Goal: Find specific page/section: Find specific page/section

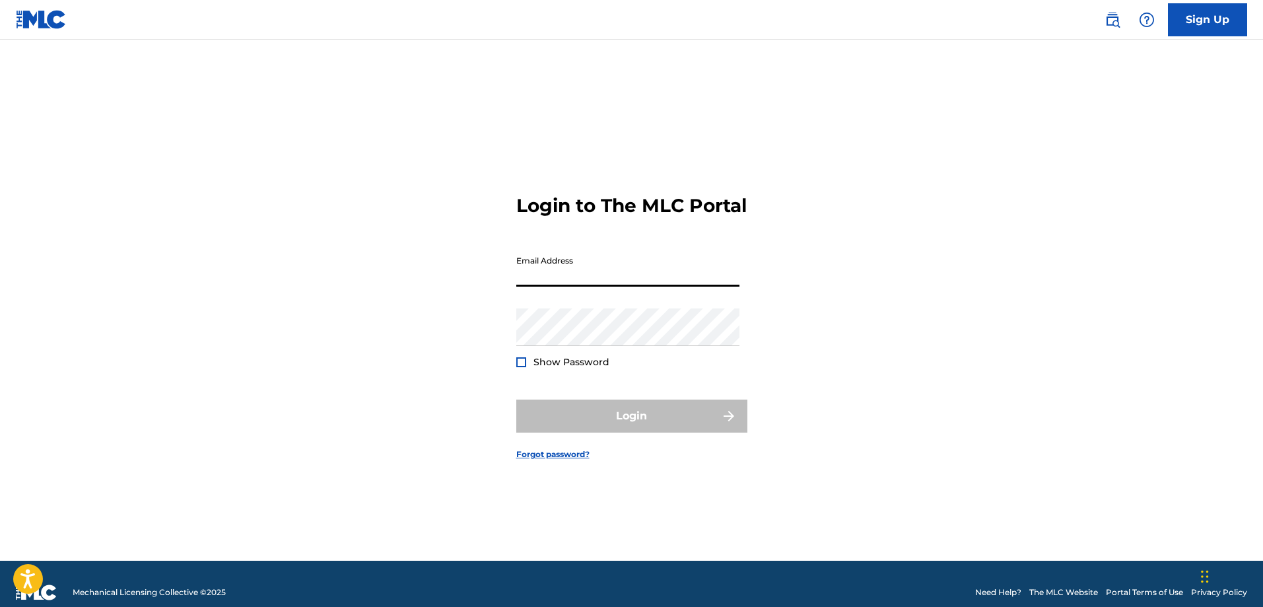
click at [618, 284] on input "Email Address" at bounding box center [627, 268] width 223 height 38
type input "[EMAIL_ADDRESS][DOMAIN_NAME]"
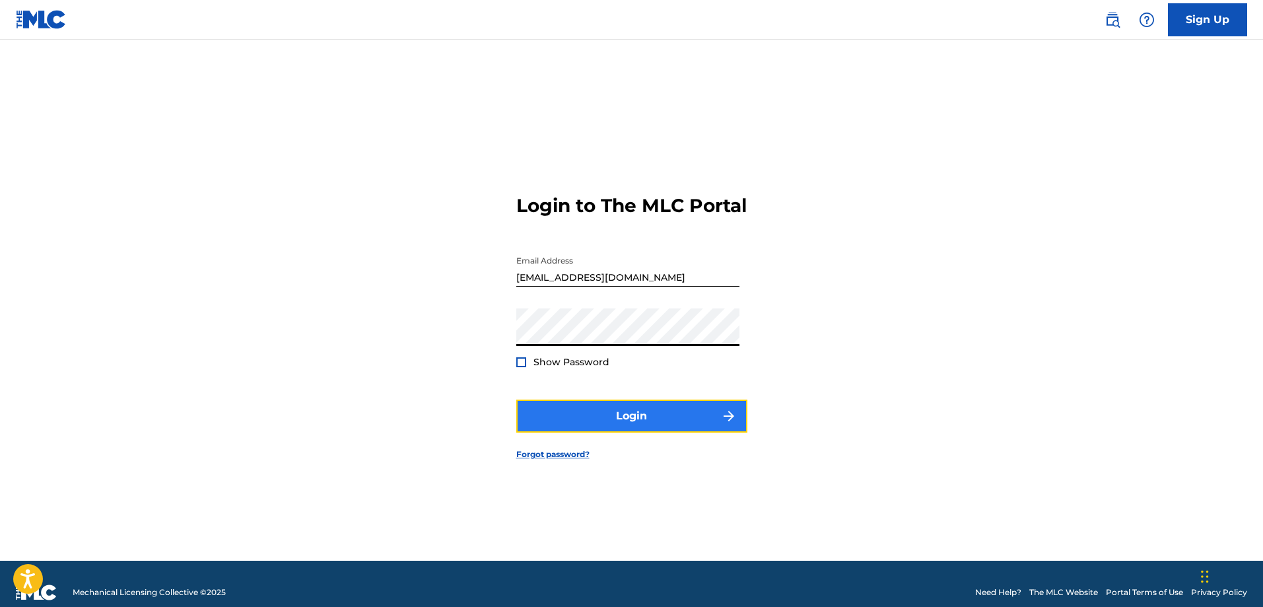
click at [571, 431] on button "Login" at bounding box center [631, 416] width 231 height 33
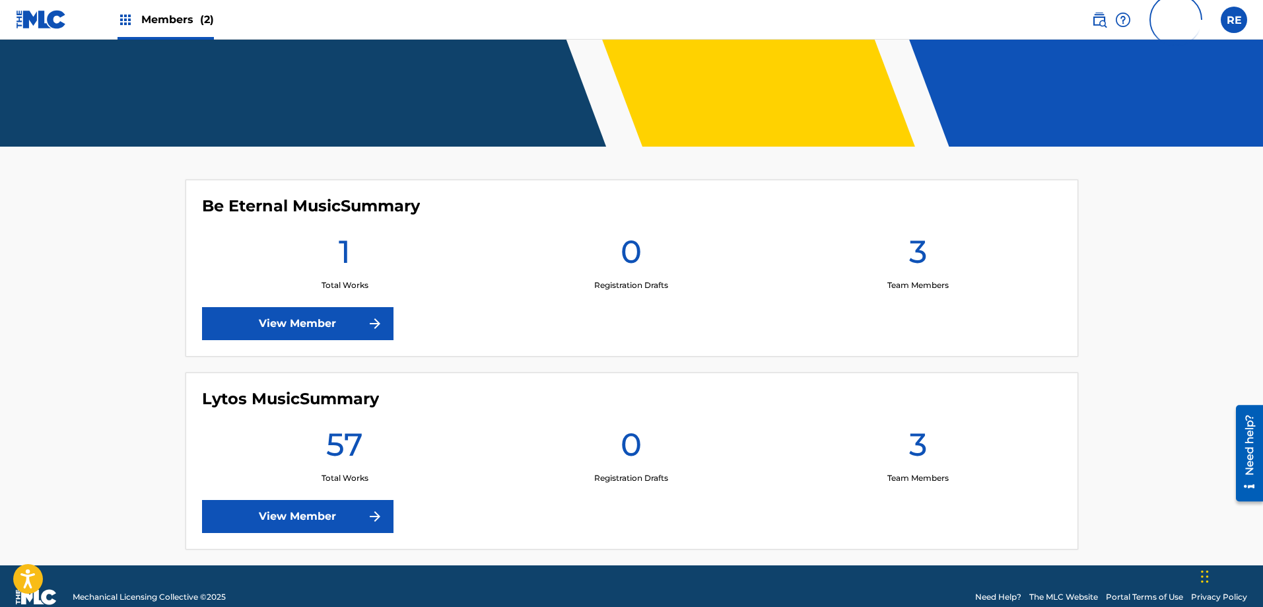
scroll to position [262, 0]
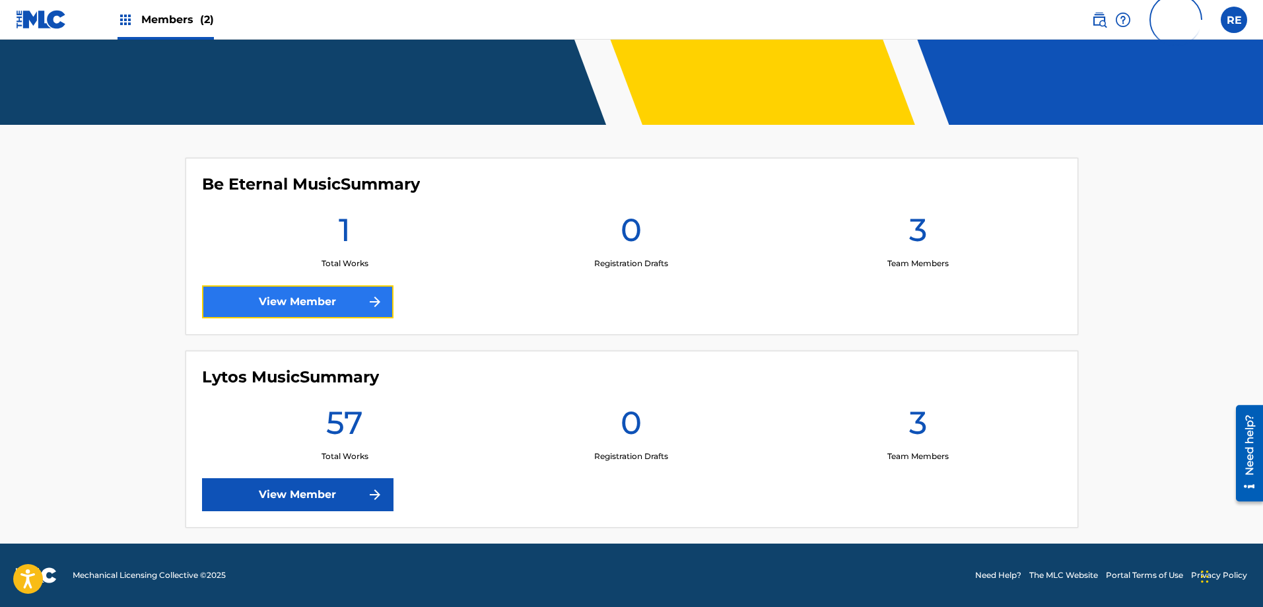
click at [278, 311] on link "View Member" at bounding box center [298, 301] width 192 height 33
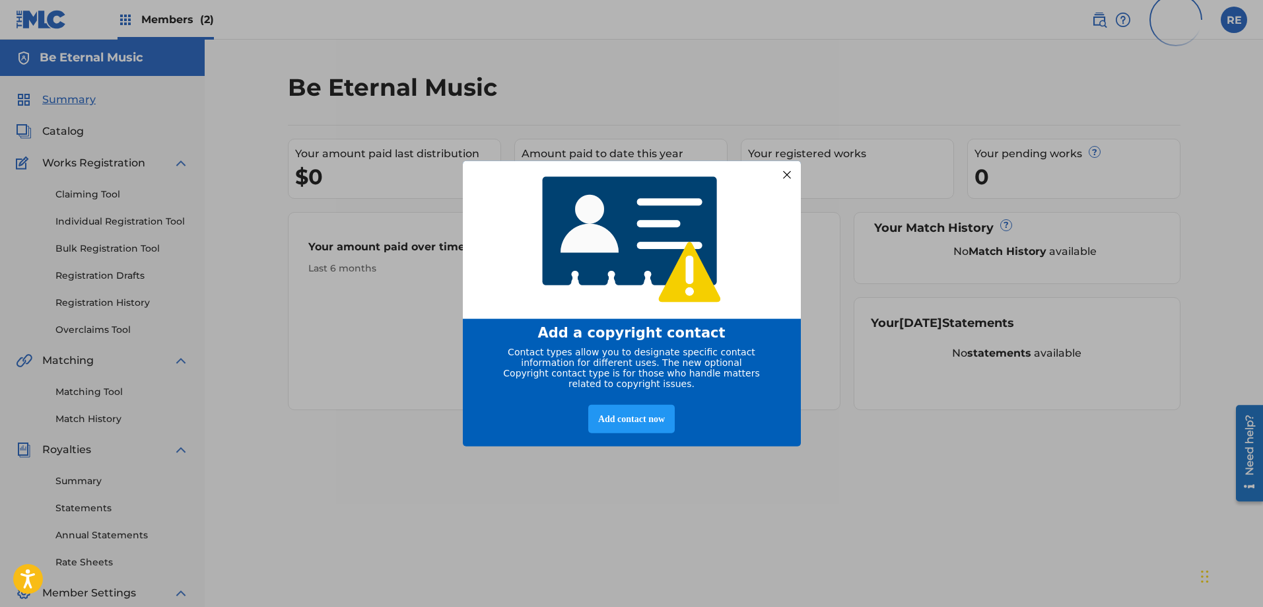
click at [782, 171] on div at bounding box center [786, 174] width 17 height 17
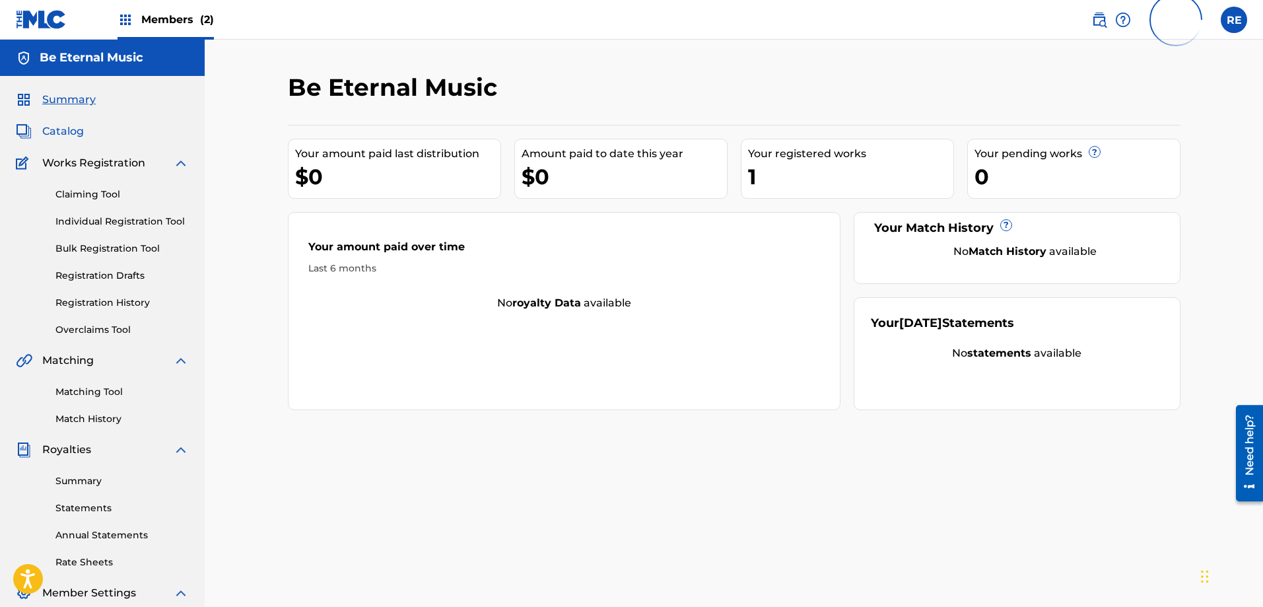
click at [59, 125] on span "Catalog" at bounding box center [63, 132] width 42 height 16
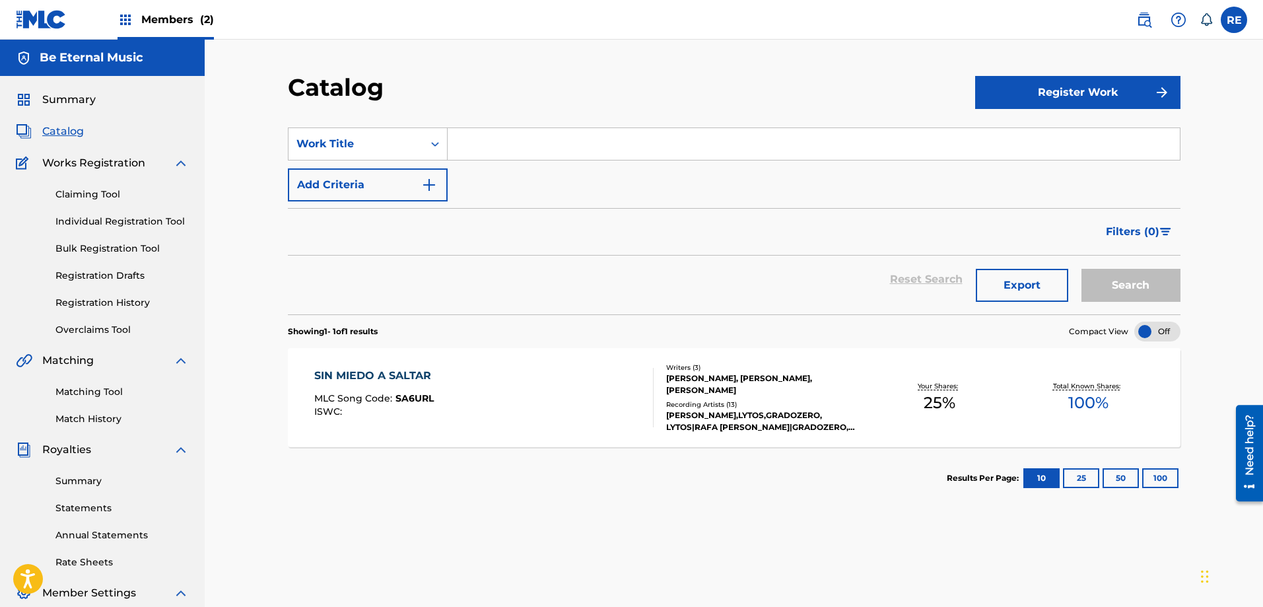
click at [165, 6] on div "Members (2)" at bounding box center [166, 19] width 96 height 39
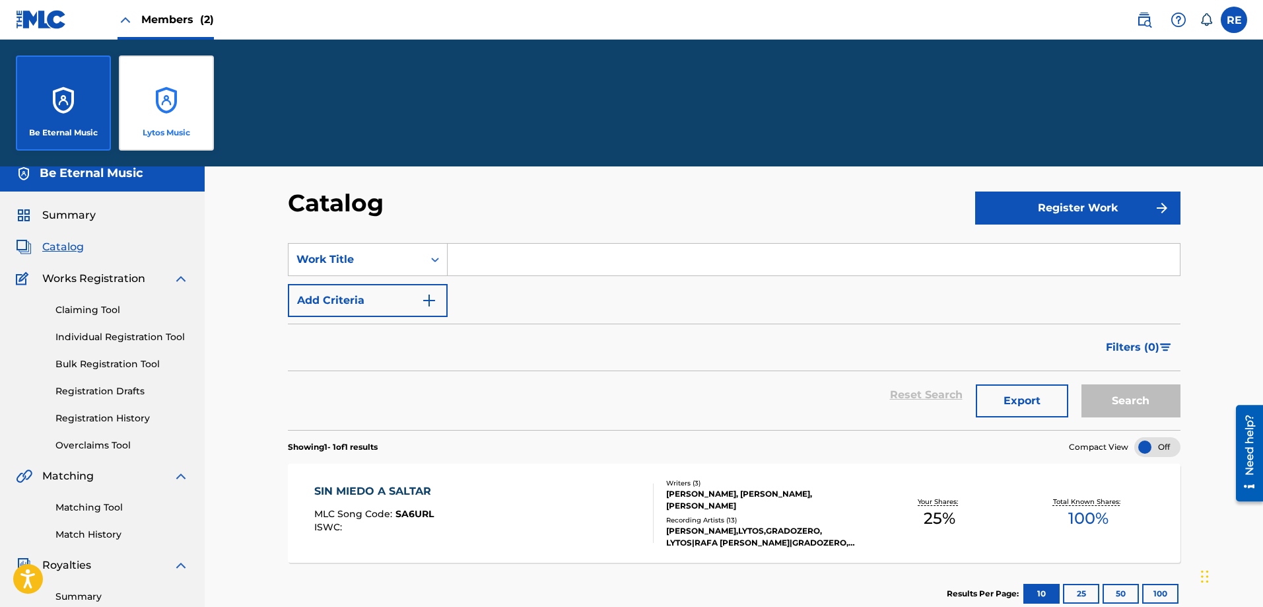
scroll to position [9, 0]
